Goal: Complete application form

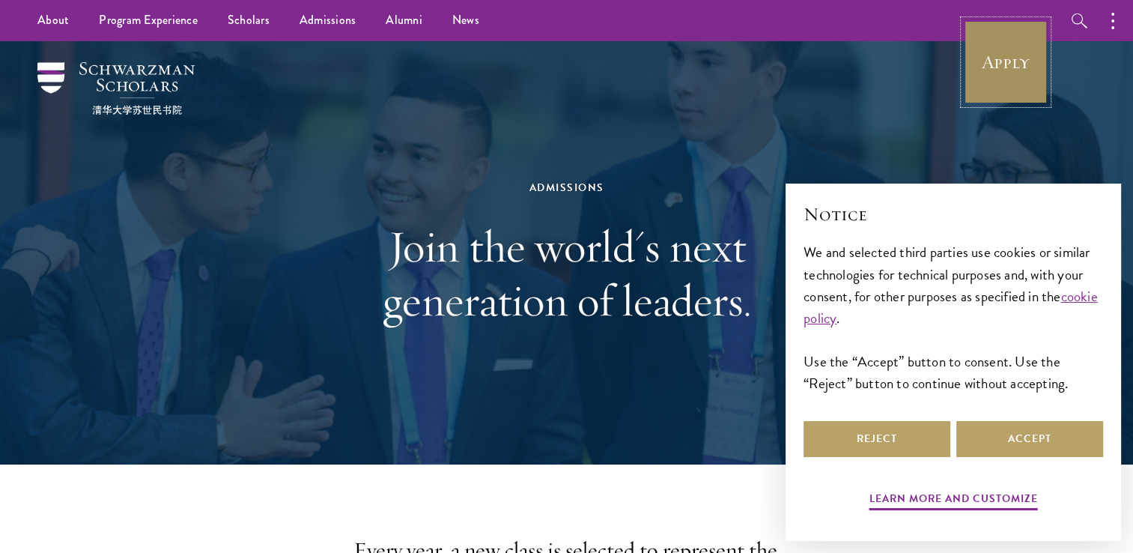
click at [1005, 55] on link "Apply" at bounding box center [1006, 62] width 84 height 84
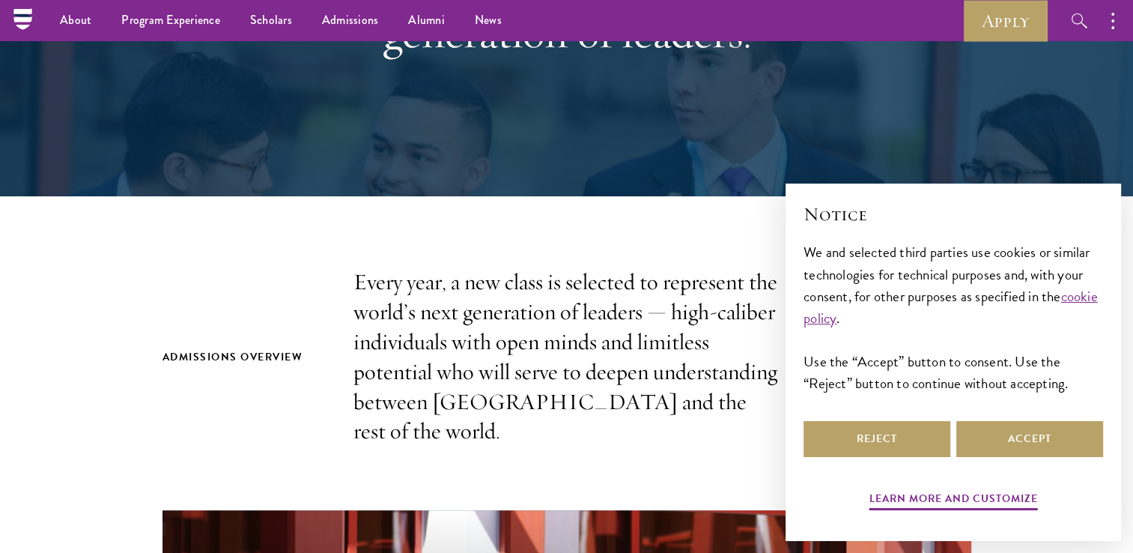
scroll to position [266, 0]
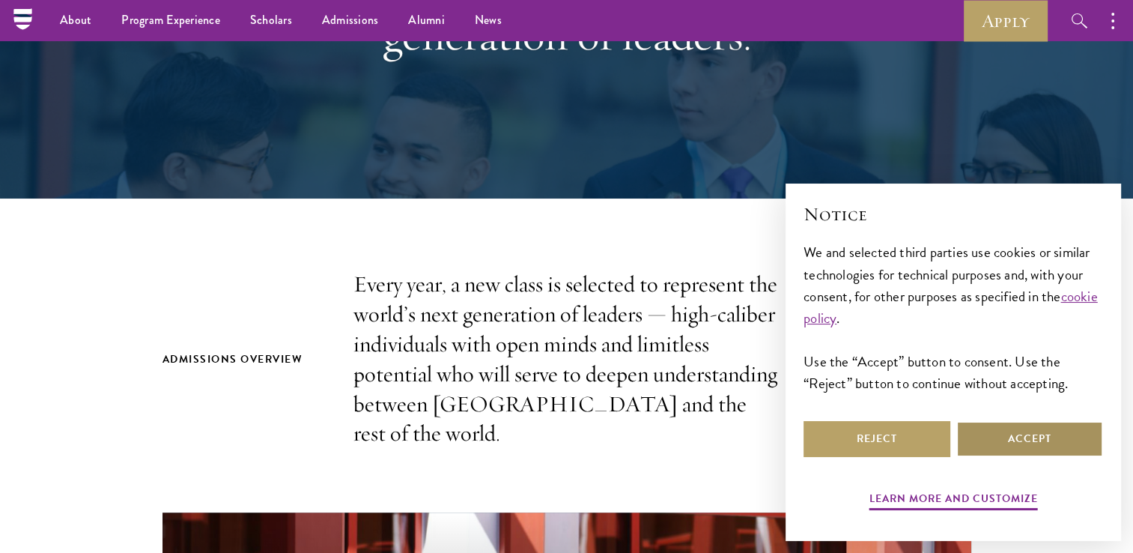
click at [1012, 442] on button "Accept" at bounding box center [1030, 439] width 147 height 36
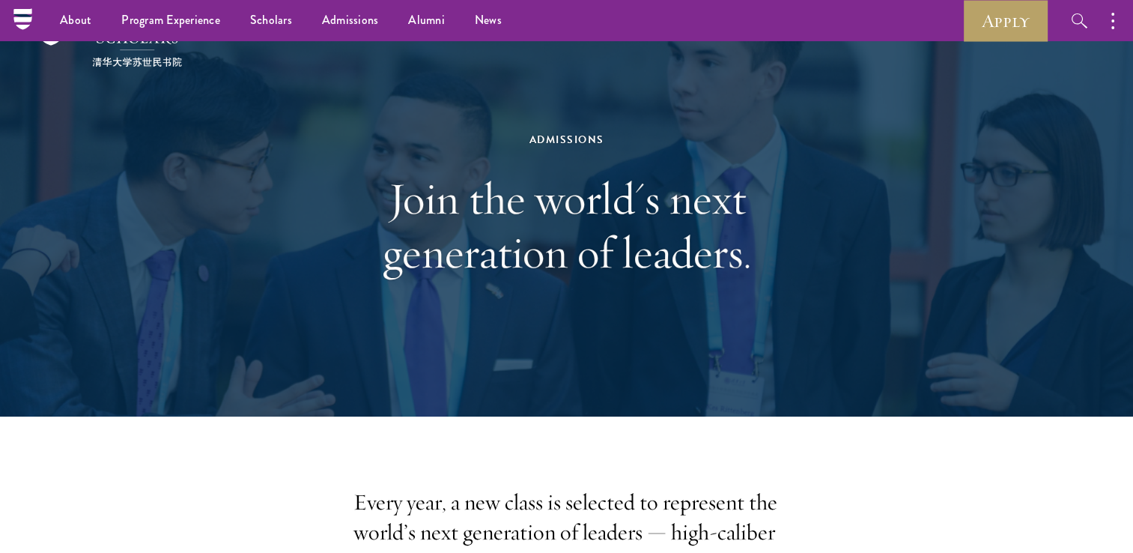
scroll to position [15, 0]
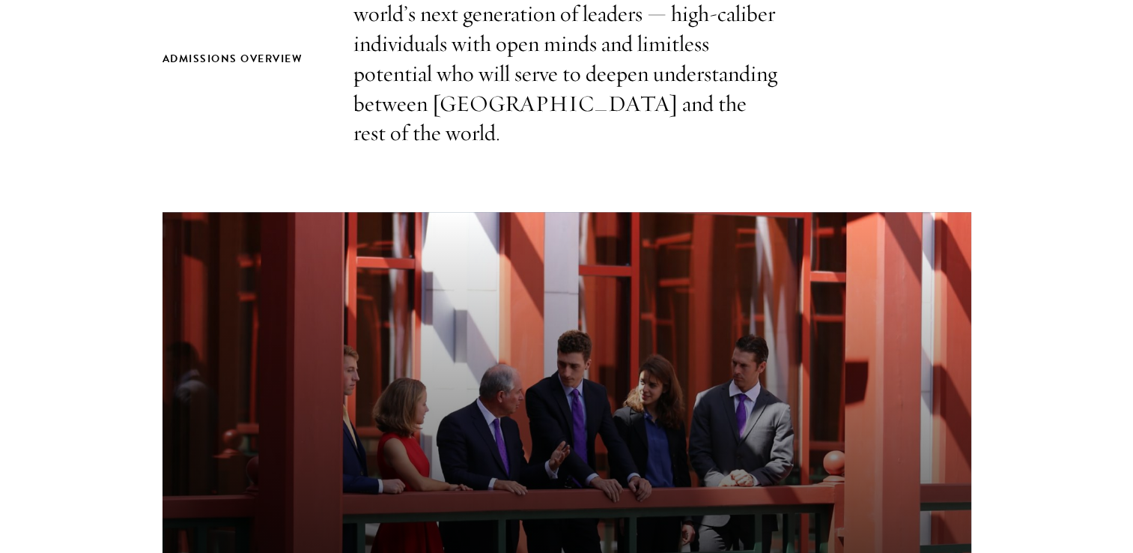
scroll to position [566, 0]
